Goal: Obtain resource: Obtain resource

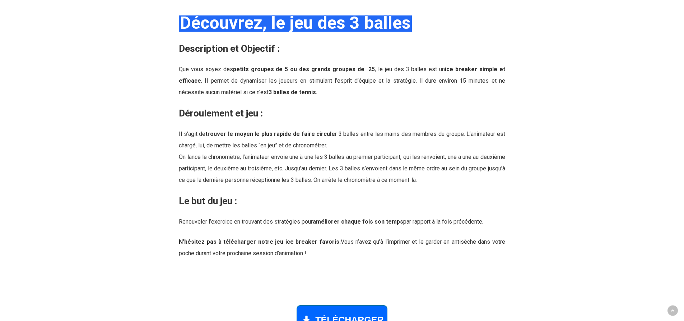
scroll to position [835, 0]
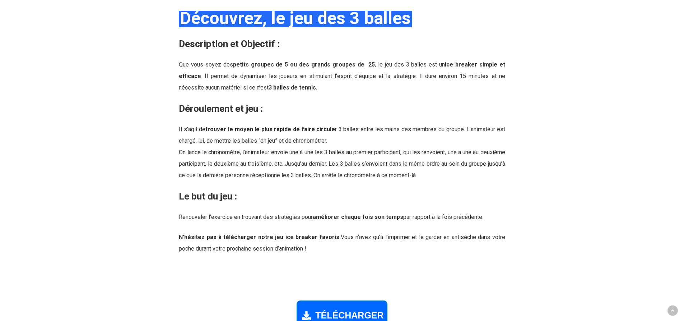
drag, startPoint x: 668, startPoint y: 177, endPoint x: 667, endPoint y: 181, distance: 4.4
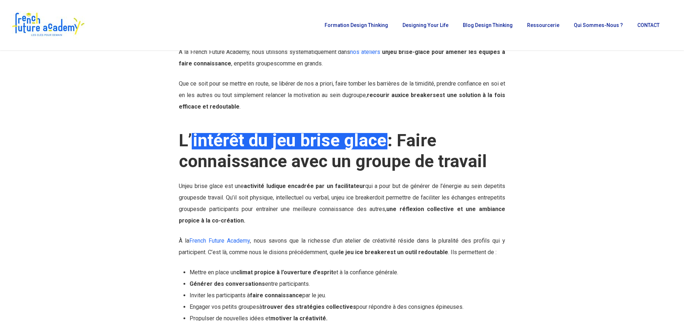
scroll to position [0, 0]
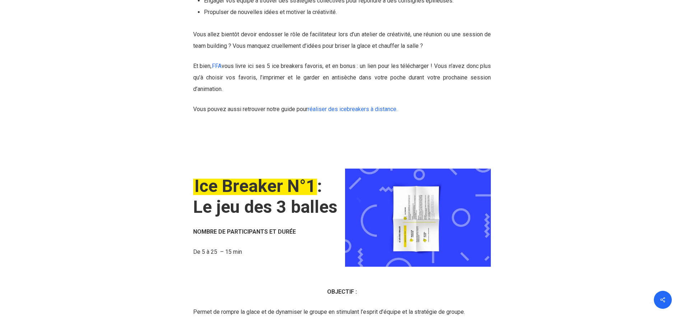
scroll to position [978, 0]
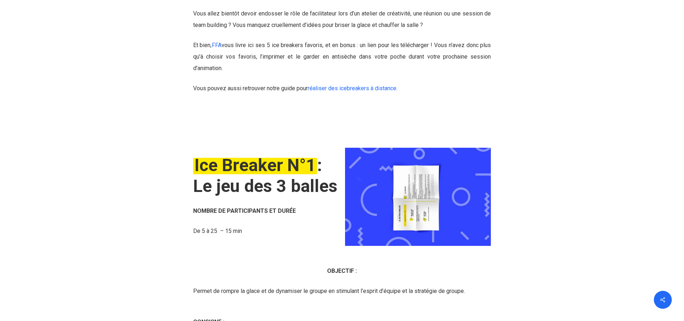
click at [415, 207] on img at bounding box center [418, 197] width 146 height 98
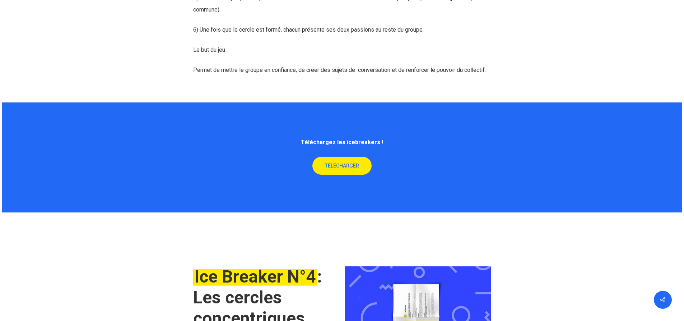
scroll to position [2406, 0]
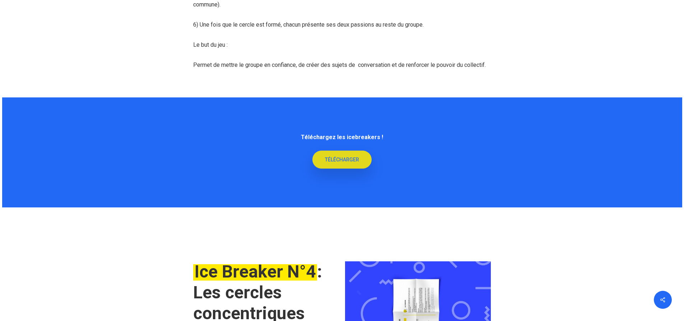
click at [344, 159] on span "TÉLÉCHARGER" at bounding box center [342, 159] width 34 height 7
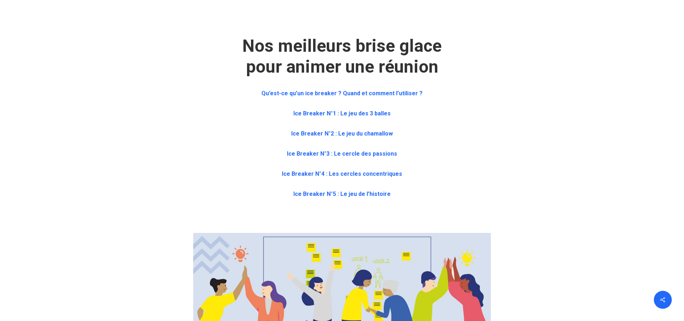
scroll to position [404, 0]
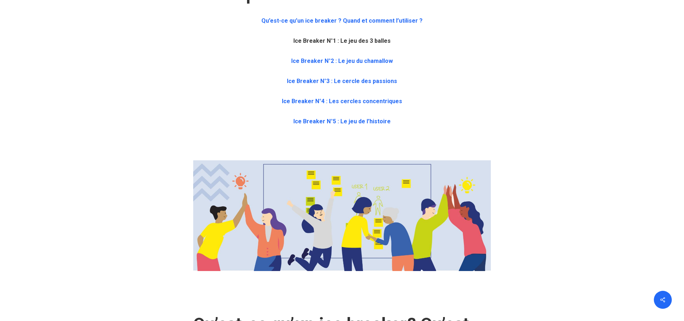
click at [373, 41] on b "Ice Breaker N°1 : Le jeu des 3 balles" at bounding box center [341, 40] width 97 height 7
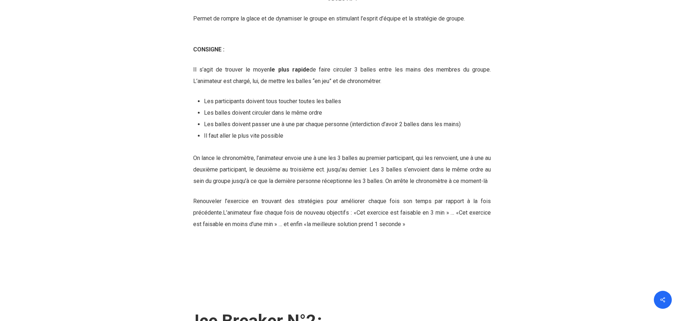
scroll to position [1261, 0]
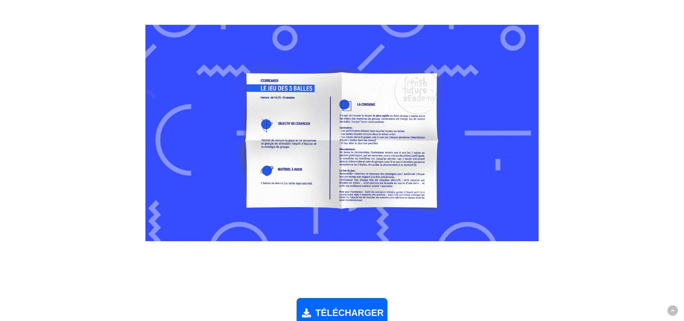
scroll to position [481, 0]
